Goal: Information Seeking & Learning: Check status

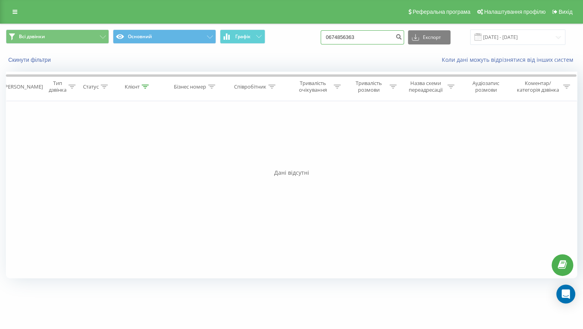
drag, startPoint x: 377, startPoint y: 33, endPoint x: 330, endPoint y: 33, distance: 46.8
click at [330, 33] on div "Всі дзвінки Основний Графік 0674856363 Експорт .csv .xls .xlsx 19.05.2025 - 19.…" at bounding box center [291, 36] width 571 height 15
paste input "+380969268624"
drag, startPoint x: 347, startPoint y: 35, endPoint x: 326, endPoint y: 37, distance: 21.0
click at [326, 37] on div "Всі дзвінки Основний Графік +380969268624 Експорт .csv .xls .xlsx 19.05.2025 - …" at bounding box center [291, 36] width 571 height 15
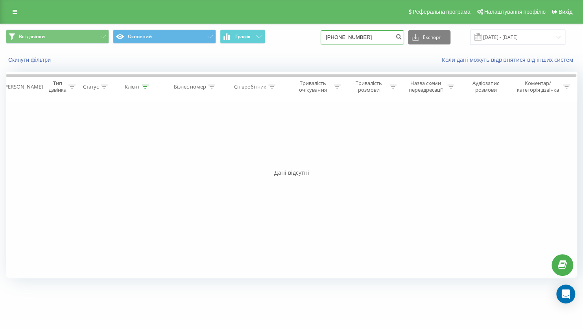
click at [342, 36] on input "+380969268624" at bounding box center [361, 37] width 83 height 14
drag, startPoint x: 346, startPoint y: 36, endPoint x: 334, endPoint y: 36, distance: 11.8
click at [334, 36] on input "+380969268624" at bounding box center [361, 37] width 83 height 14
type input "0969268624"
click at [401, 38] on button "submit" at bounding box center [398, 37] width 11 height 14
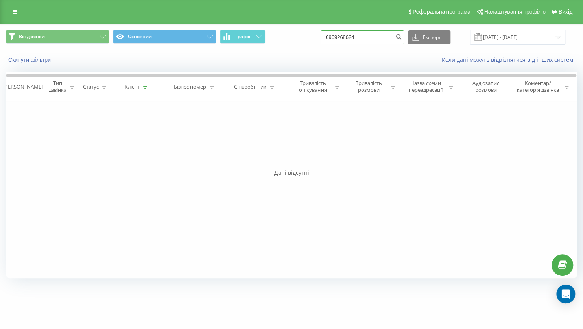
drag, startPoint x: 353, startPoint y: 40, endPoint x: 311, endPoint y: 44, distance: 42.6
click at [311, 44] on div "Всі дзвінки Основний Графік 0969268624 Експорт .csv .xls .xlsx 19.05.2025 - 19.…" at bounding box center [291, 36] width 571 height 15
paste input "+380950978887"
drag, startPoint x: 344, startPoint y: 36, endPoint x: 321, endPoint y: 38, distance: 22.5
click at [321, 38] on div "Всі дзвінки Основний Графік +380950978887 Експорт .csv .xls .xlsx 19.05.2025 - …" at bounding box center [291, 36] width 571 height 15
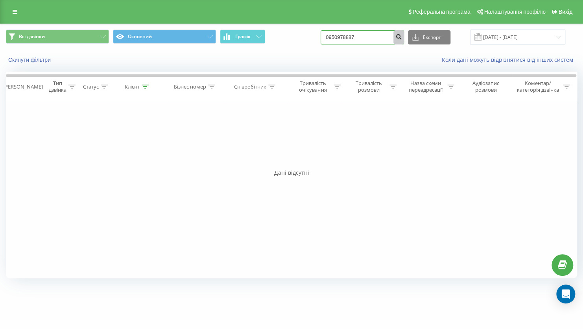
type input "0950978887"
click at [402, 36] on icon "submit" at bounding box center [398, 35] width 7 height 5
drag, startPoint x: 332, startPoint y: 40, endPoint x: 299, endPoint y: 40, distance: 33.4
click at [299, 40] on div "Всі дзвінки Основний Графік 0950978887 Експорт .csv .xls .xlsx 19.05.2025 - 19.…" at bounding box center [291, 36] width 571 height 15
paste input "509270708"
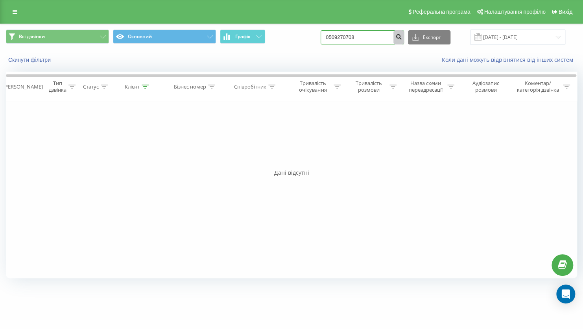
type input "0509270708"
click at [402, 38] on icon "submit" at bounding box center [398, 35] width 7 height 5
drag, startPoint x: 333, startPoint y: 39, endPoint x: 327, endPoint y: 39, distance: 5.6
click at [327, 39] on div "Всі дзвінки Основний Графік 0509270708 Експорт .csv .xls .xlsx 19.05.2025 - 19.…" at bounding box center [291, 36] width 571 height 15
paste input "+38097219098"
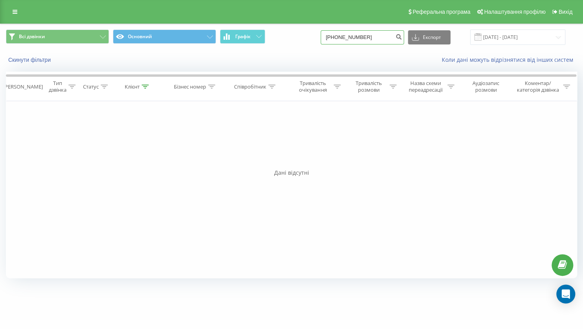
drag, startPoint x: 345, startPoint y: 38, endPoint x: 335, endPoint y: 38, distance: 9.8
click at [335, 38] on input "+380972190988" at bounding box center [361, 37] width 83 height 14
type input "0972190988"
click at [402, 38] on icon "submit" at bounding box center [398, 35] width 7 height 5
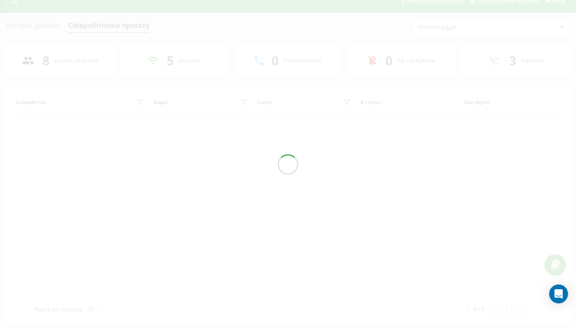
scroll to position [37, 0]
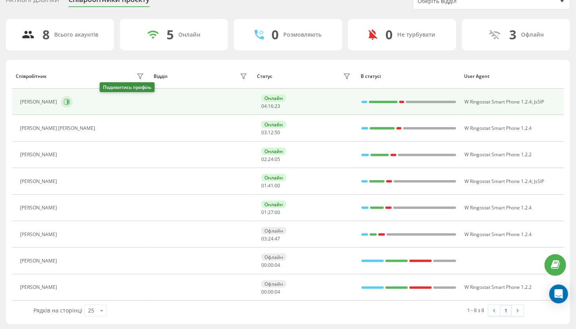
click at [69, 102] on icon at bounding box center [68, 102] width 2 height 4
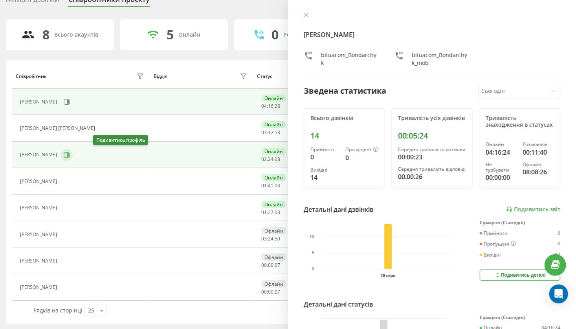
click at [70, 153] on icon at bounding box center [67, 155] width 6 height 6
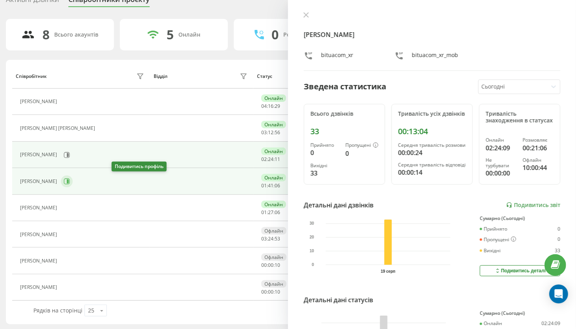
click at [73, 184] on button at bounding box center [67, 181] width 12 height 12
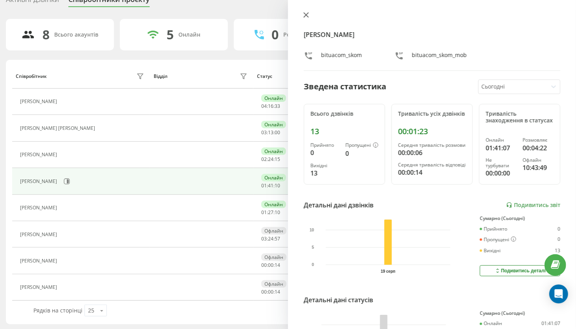
click at [307, 14] on icon at bounding box center [306, 15] width 5 height 5
